Goal: Transaction & Acquisition: Subscribe to service/newsletter

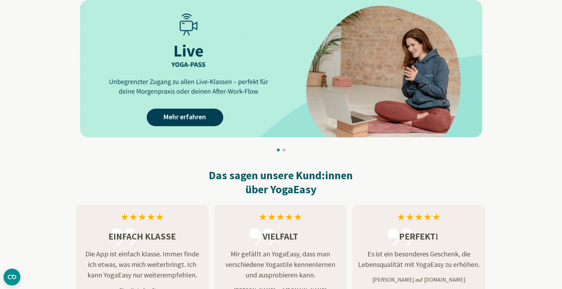
scroll to position [636, 0]
click at [382, 74] on img at bounding box center [281, 69] width 402 height 138
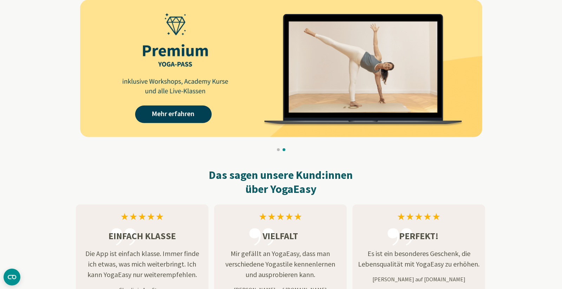
click at [373, 90] on img at bounding box center [281, 69] width 402 height 138
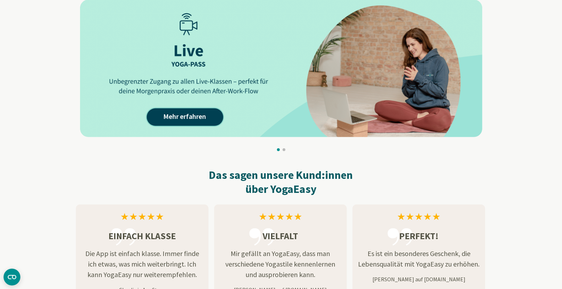
click at [180, 123] on link "Mehr erfahren" at bounding box center [185, 117] width 76 height 18
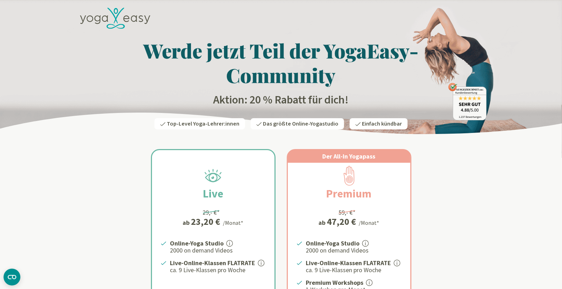
click at [114, 25] on icon at bounding box center [115, 18] width 70 height 21
